Goal: Information Seeking & Learning: Learn about a topic

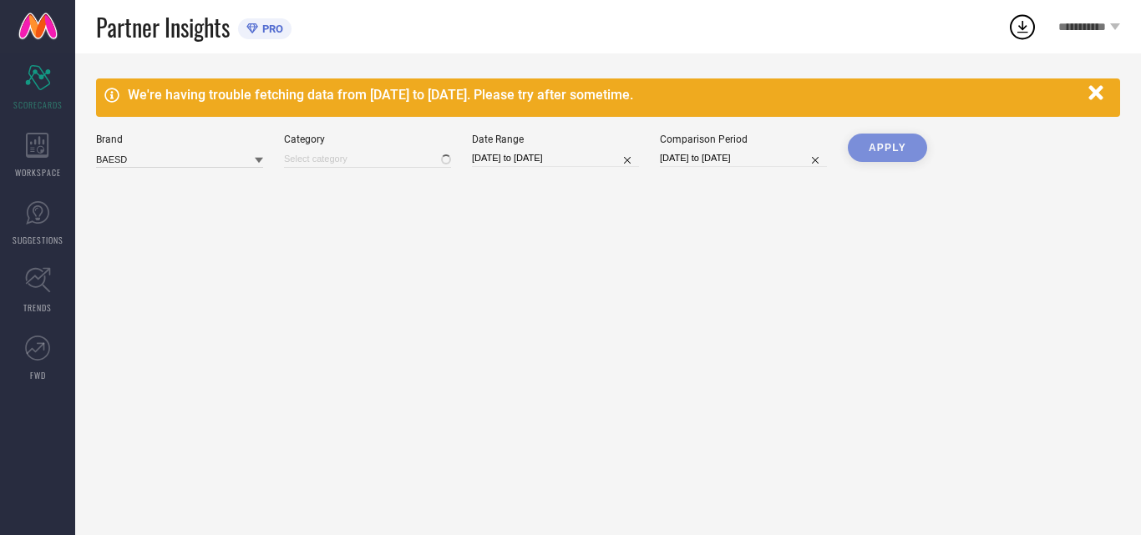
type input "All"
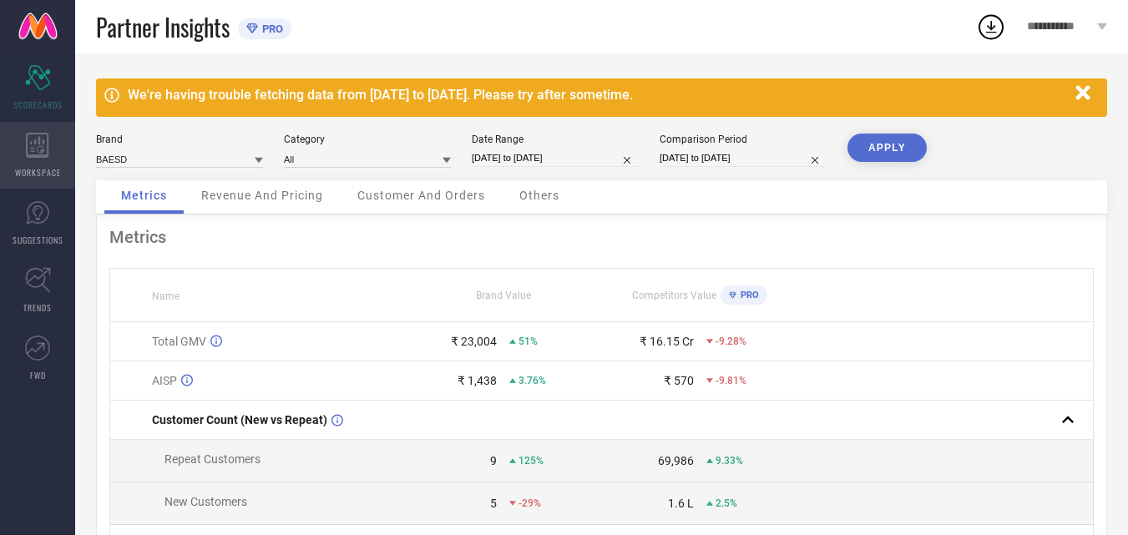
click at [41, 155] on icon at bounding box center [37, 145] width 23 height 25
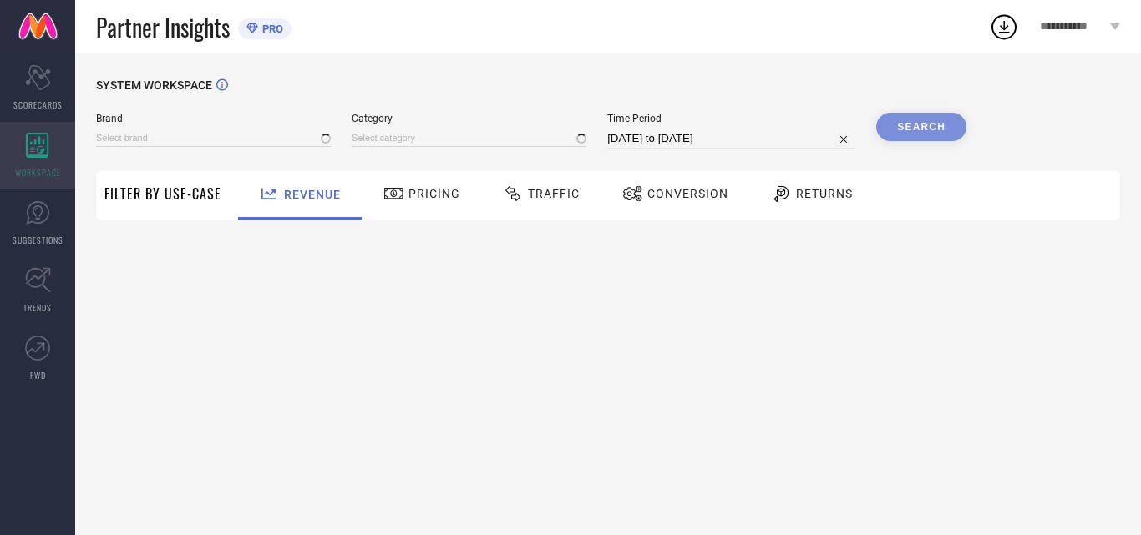
type input "BAESD"
type input "All"
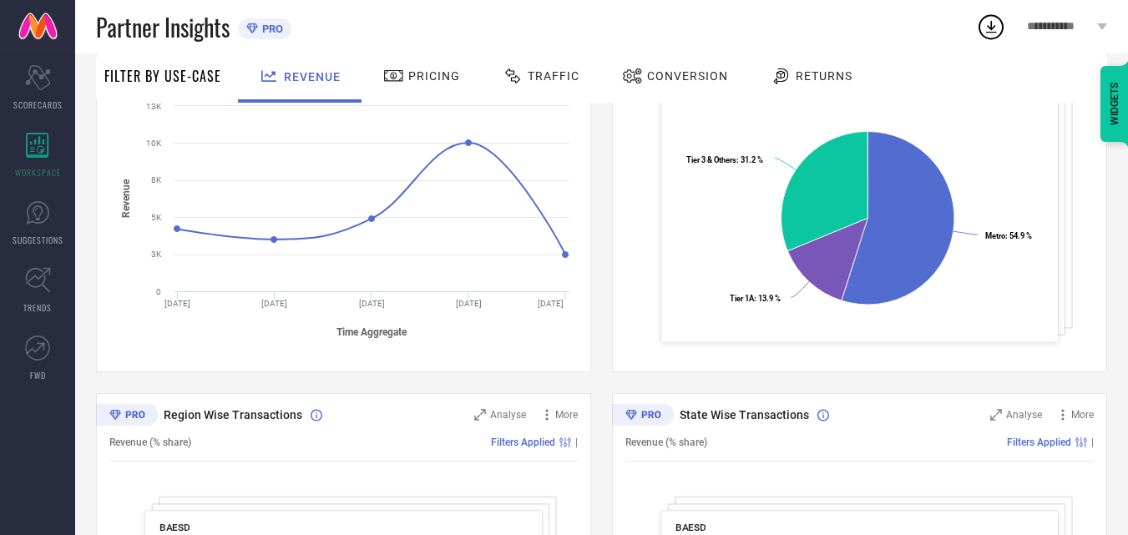
scroll to position [634, 0]
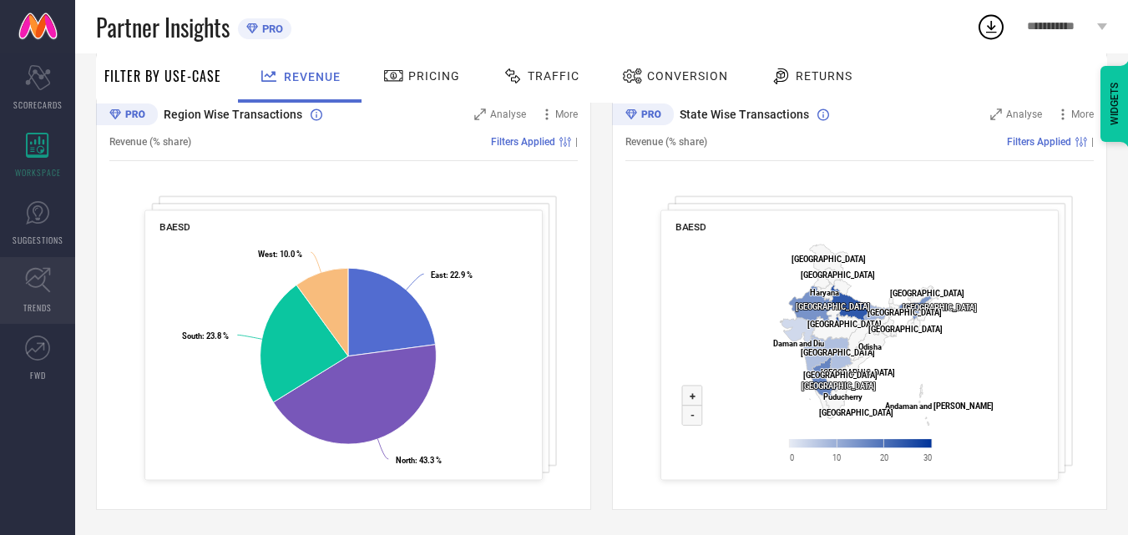
click at [40, 304] on span "TRENDS" at bounding box center [37, 308] width 28 height 13
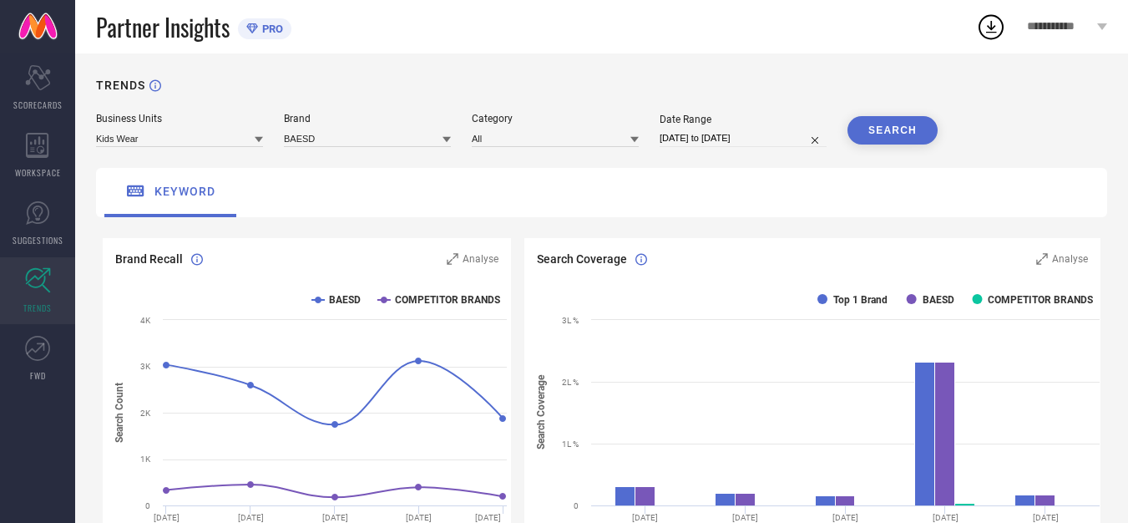
scroll to position [374, 0]
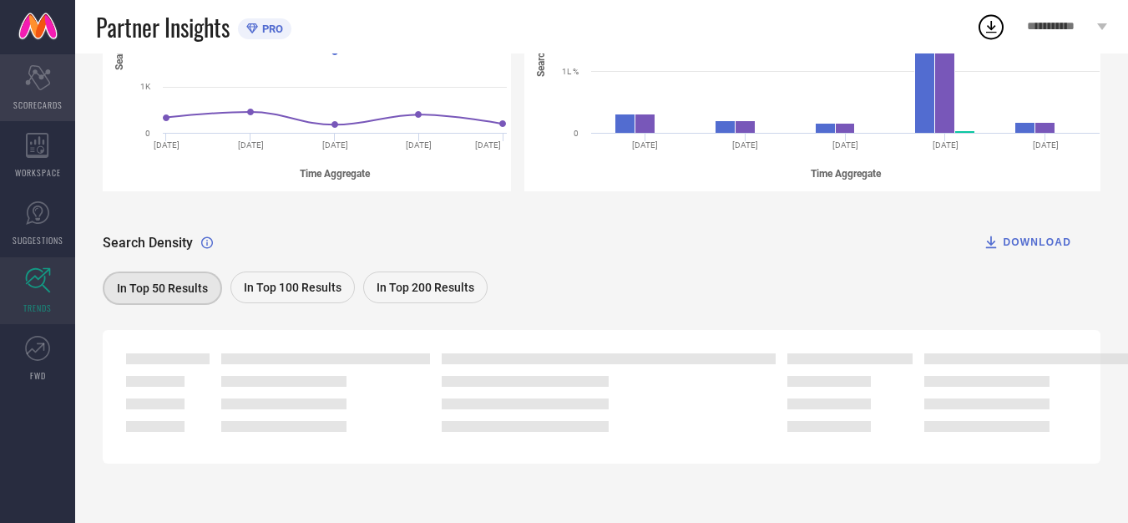
click at [37, 87] on icon "Scorecard" at bounding box center [38, 77] width 26 height 25
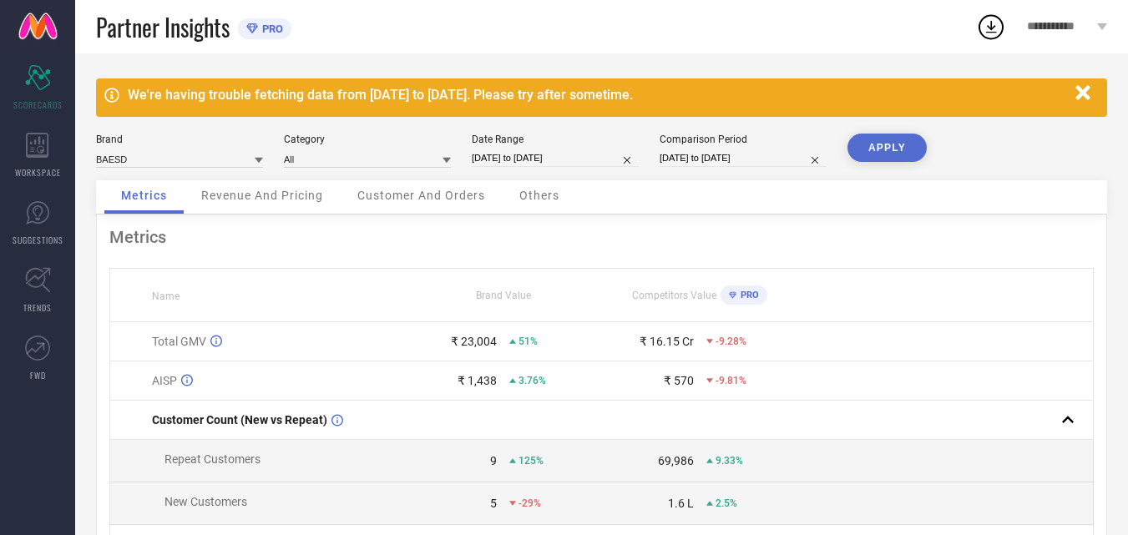
scroll to position [223, 0]
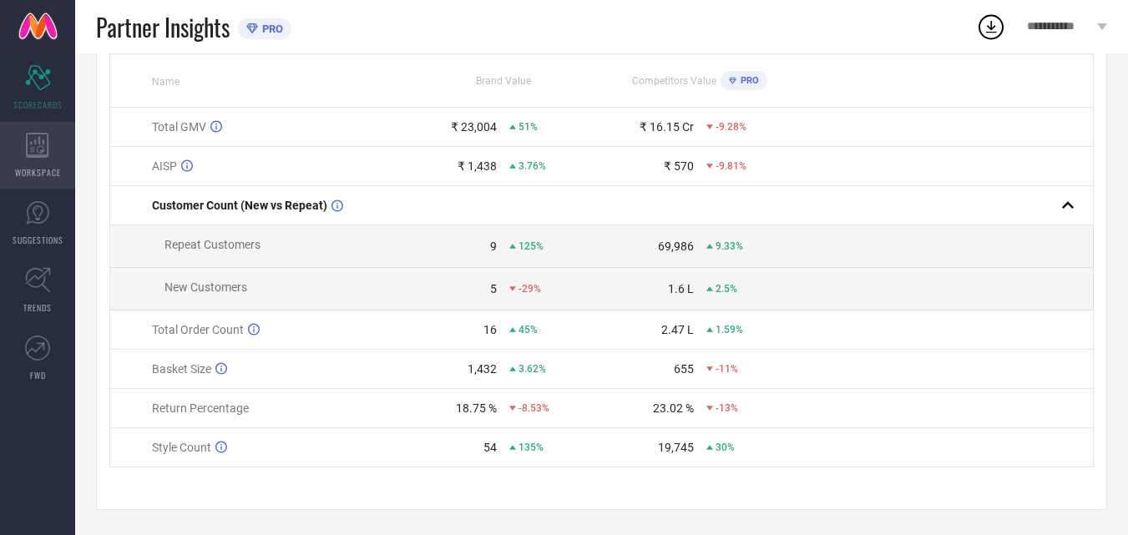
click at [43, 162] on div "WORKSPACE" at bounding box center [37, 155] width 75 height 67
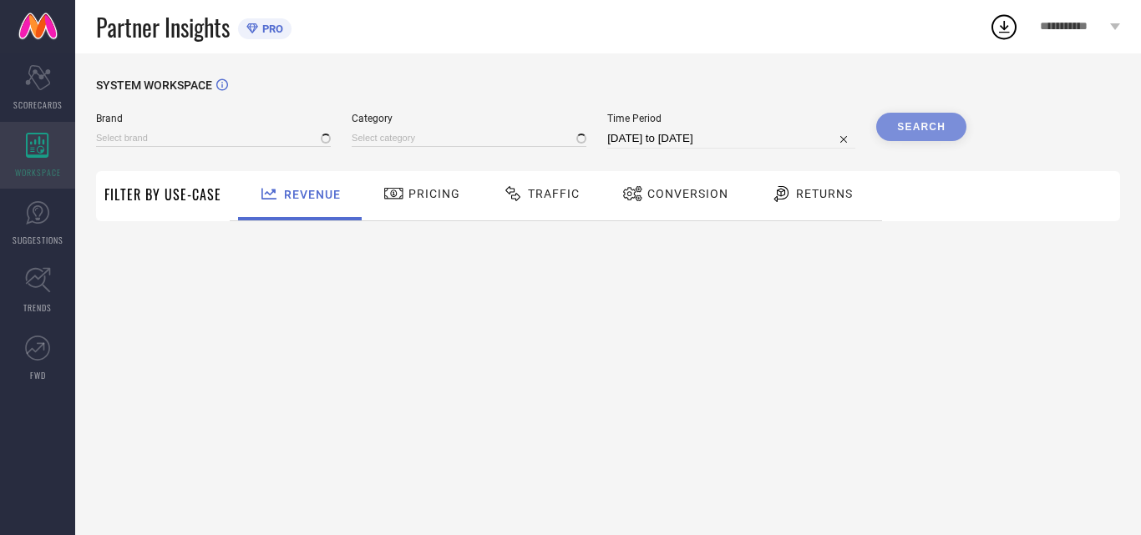
type input "BAESD"
type input "All"
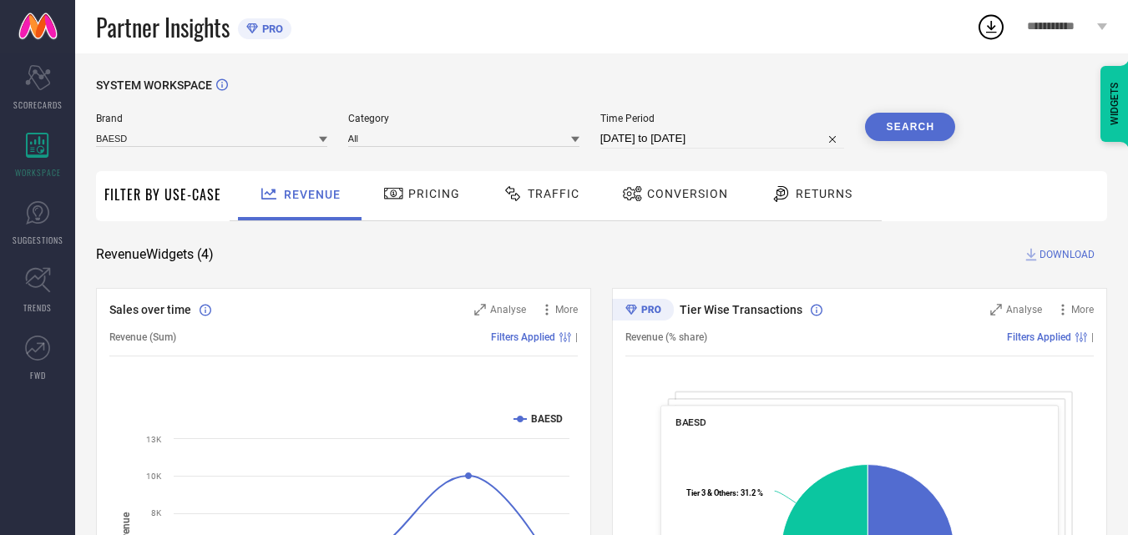
click at [678, 197] on span "Conversion" at bounding box center [687, 193] width 81 height 13
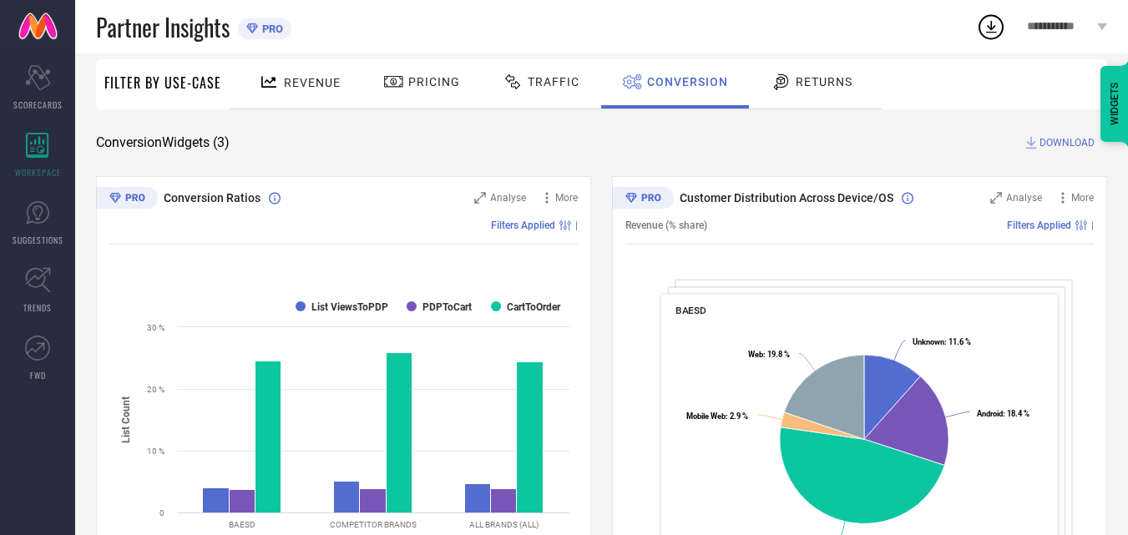
scroll to position [33, 0]
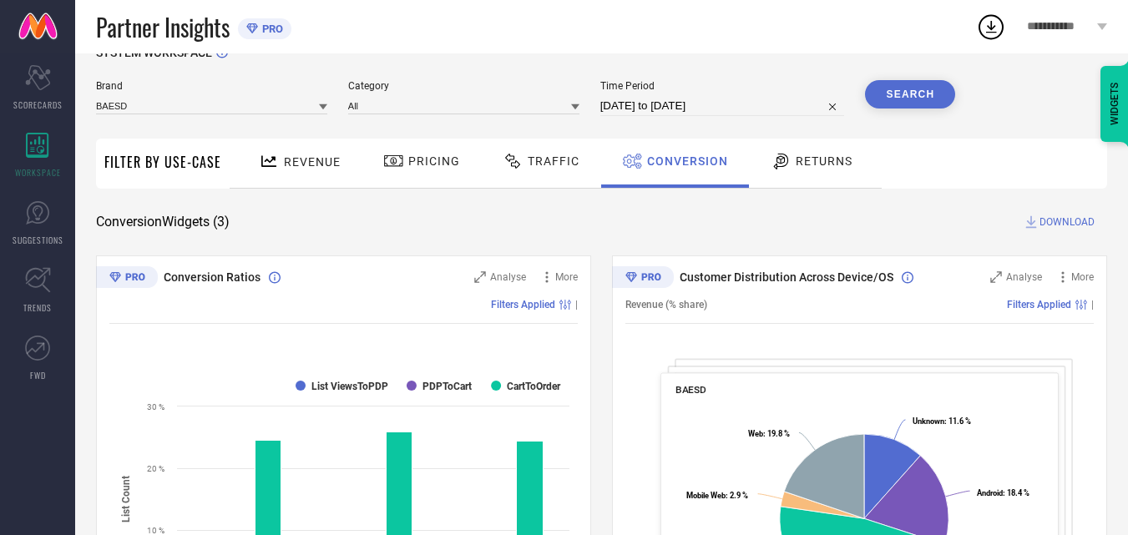
click at [815, 172] on div "Returns" at bounding box center [812, 161] width 90 height 28
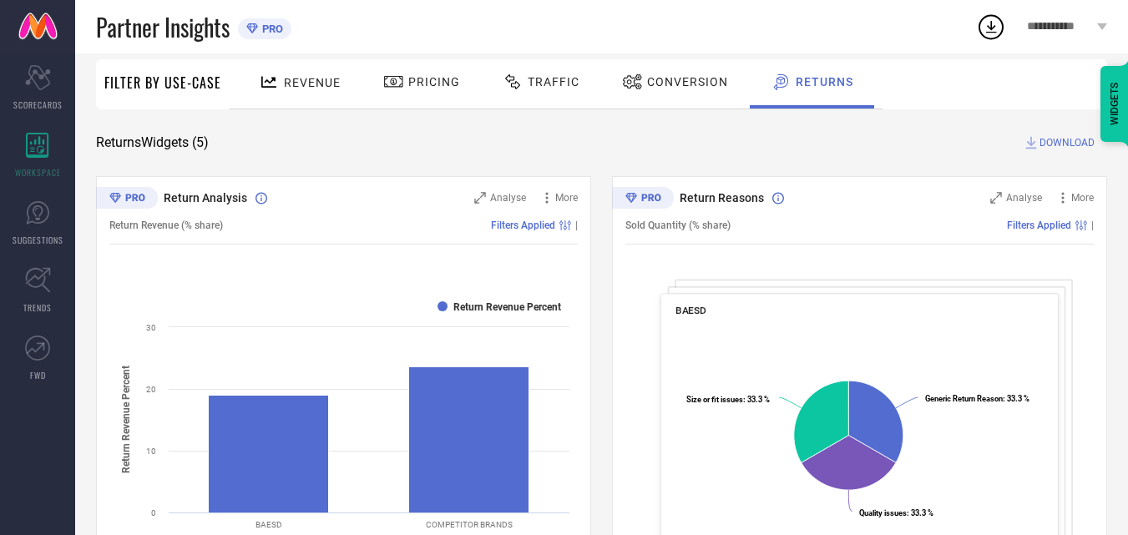
scroll to position [107, 0]
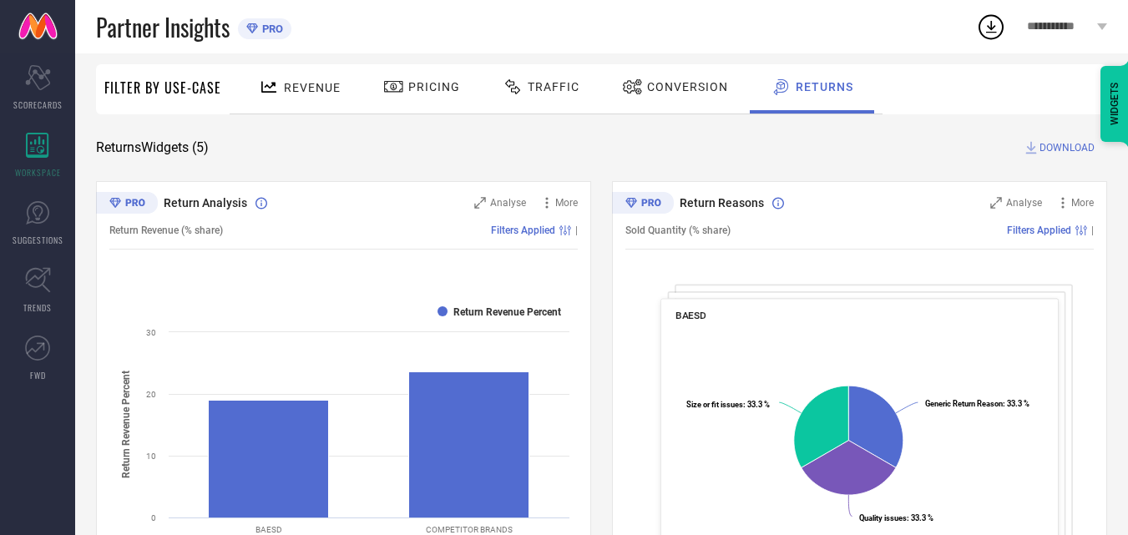
click at [719, 74] on div "Conversion" at bounding box center [675, 87] width 114 height 28
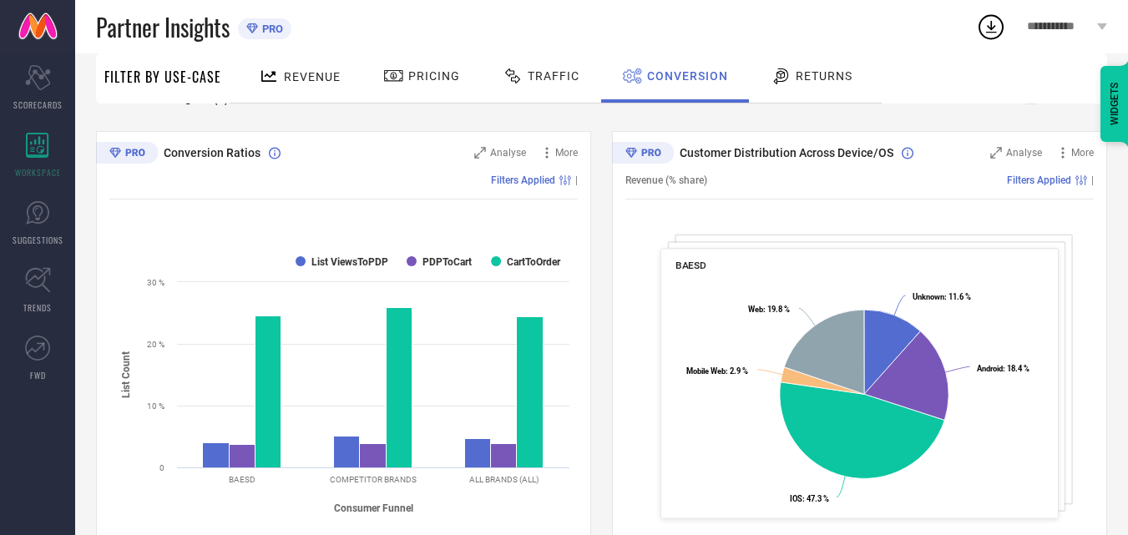
scroll to position [159, 0]
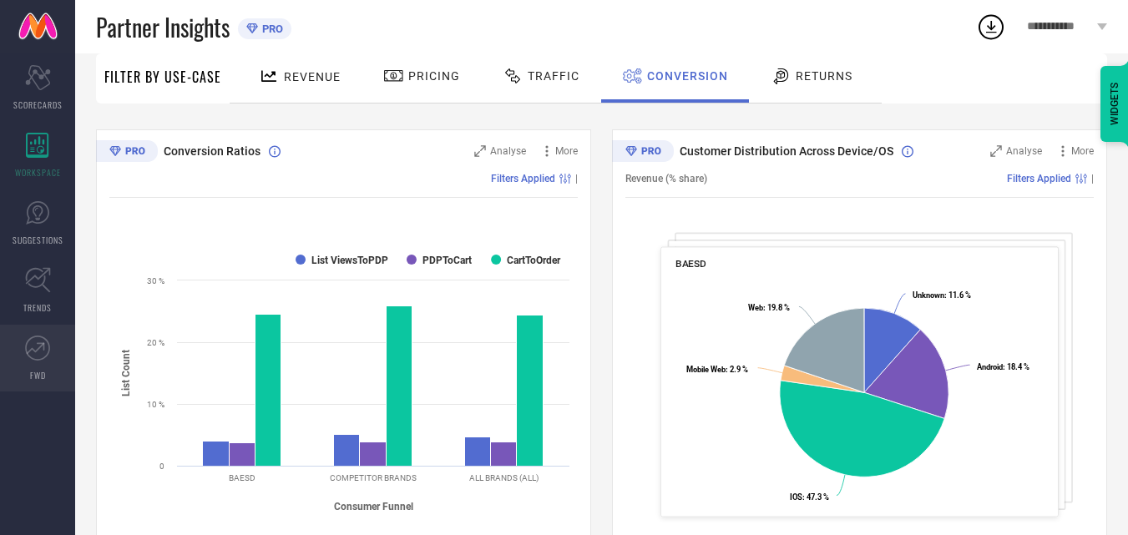
click at [25, 352] on icon at bounding box center [37, 348] width 25 height 25
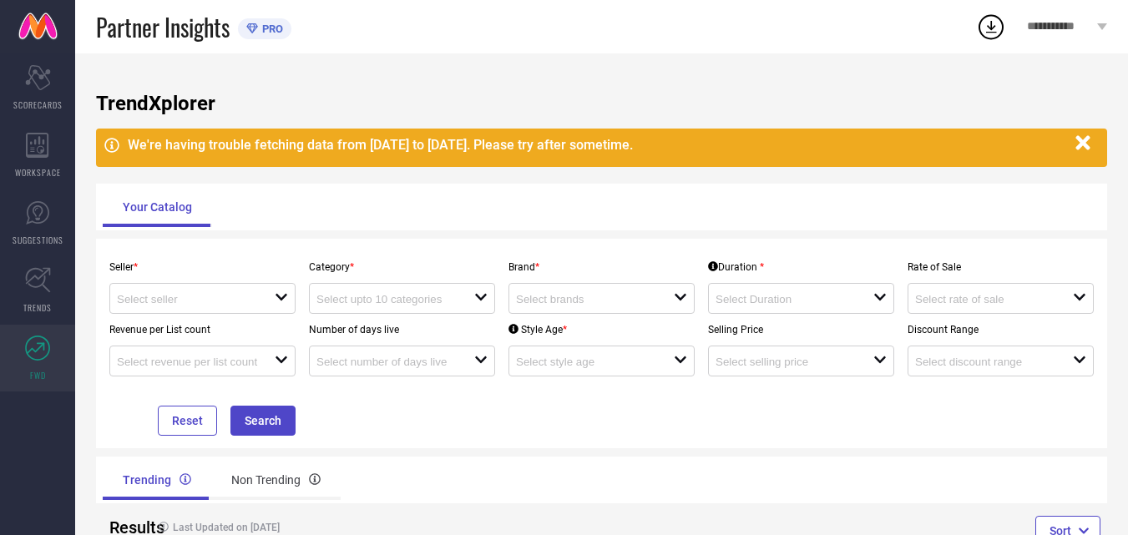
scroll to position [56, 0]
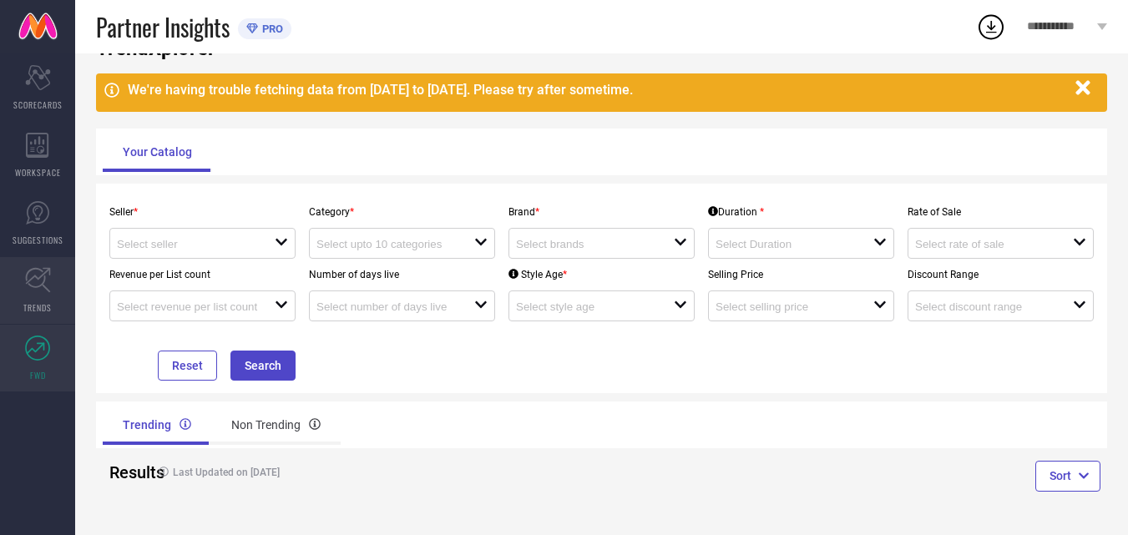
click at [39, 302] on span "TRENDS" at bounding box center [37, 308] width 28 height 13
